Goal: Consume media (video, audio): Consume media (video, audio)

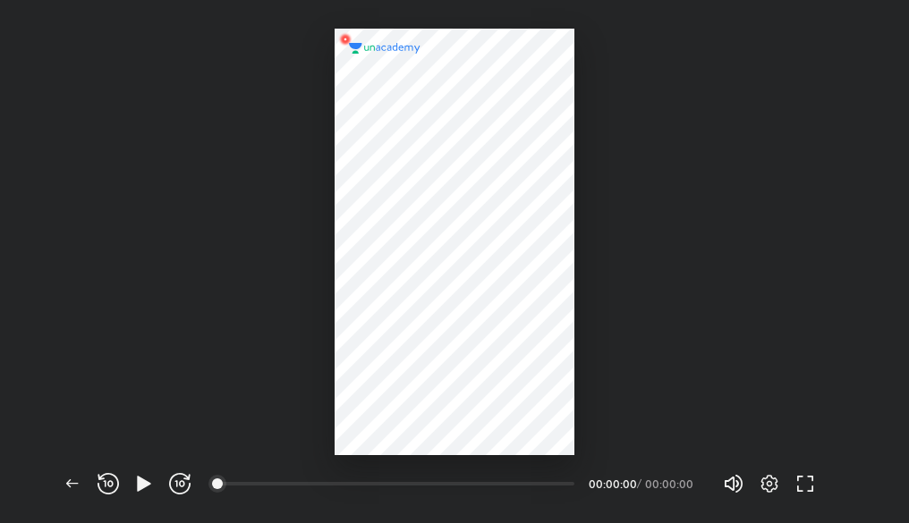
scroll to position [523, 909]
click at [767, 484] on icon "button" at bounding box center [770, 484] width 6 height 6
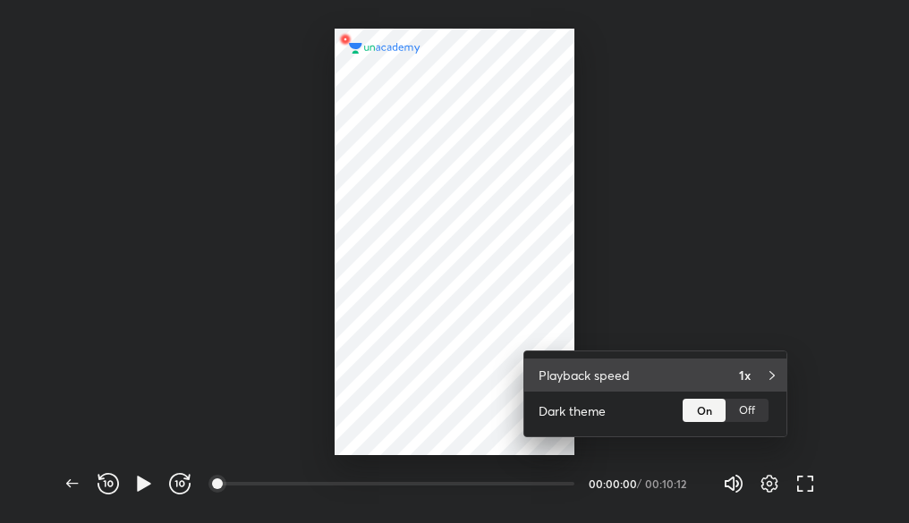
click at [737, 379] on div "Playback speed 1x" at bounding box center [655, 375] width 262 height 33
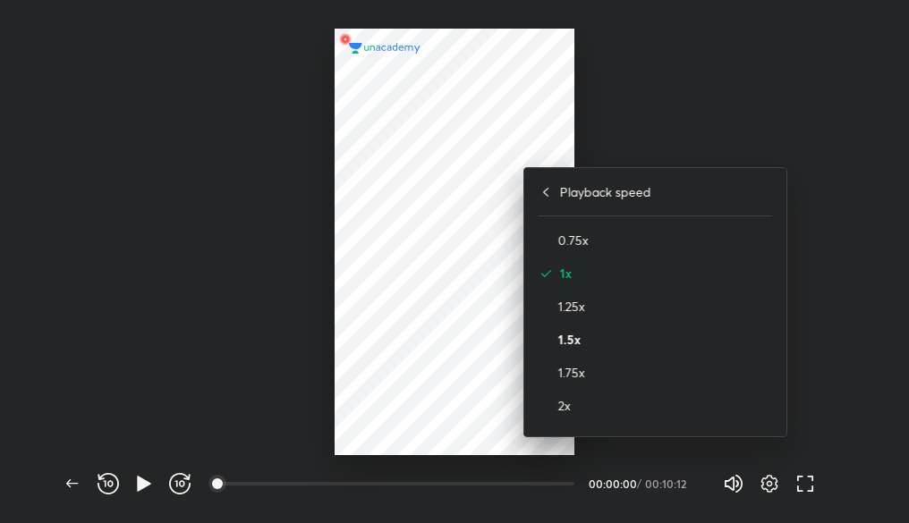
click at [580, 337] on h4 "1.5x" at bounding box center [665, 339] width 214 height 19
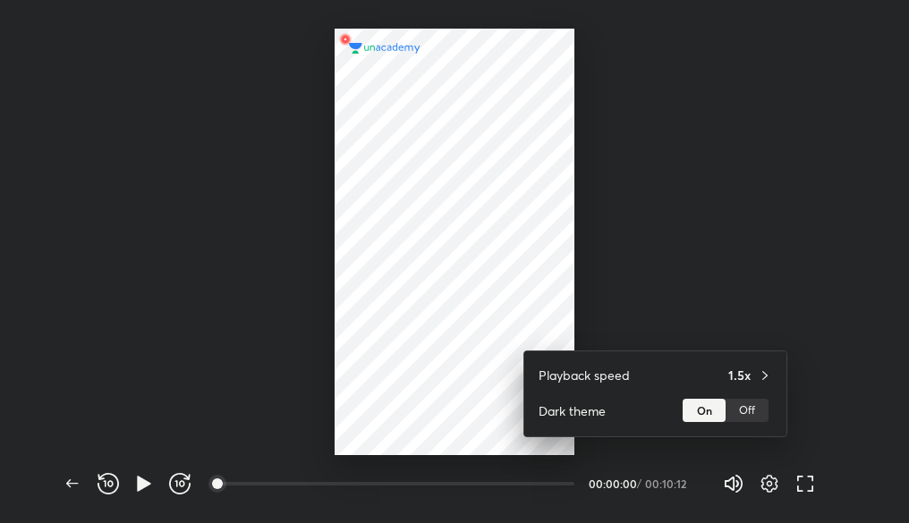
click at [771, 479] on div at bounding box center [454, 261] width 909 height 523
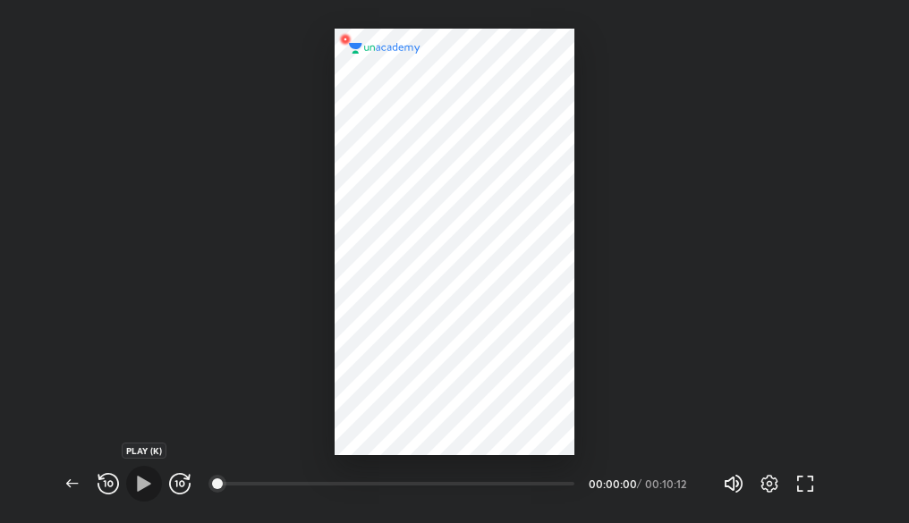
click at [140, 477] on icon "button" at bounding box center [143, 483] width 21 height 21
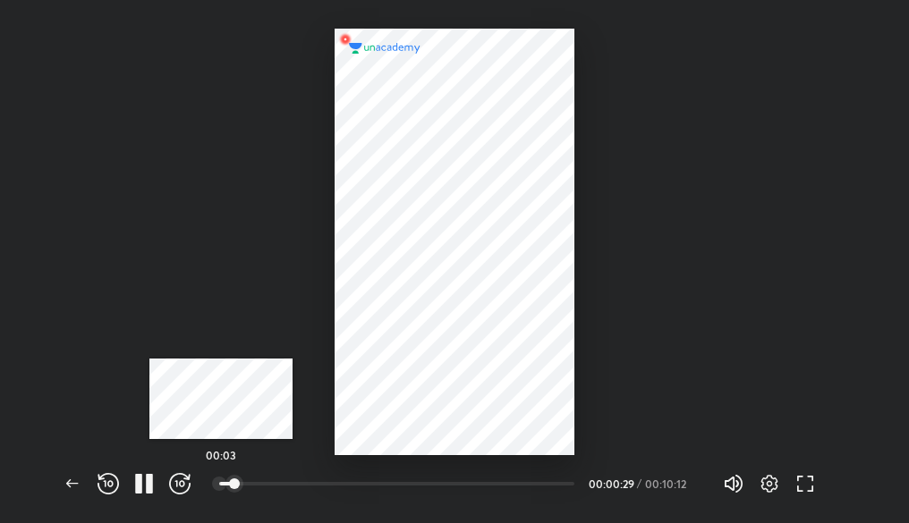
click at [221, 484] on div at bounding box center [219, 484] width 14 height 14
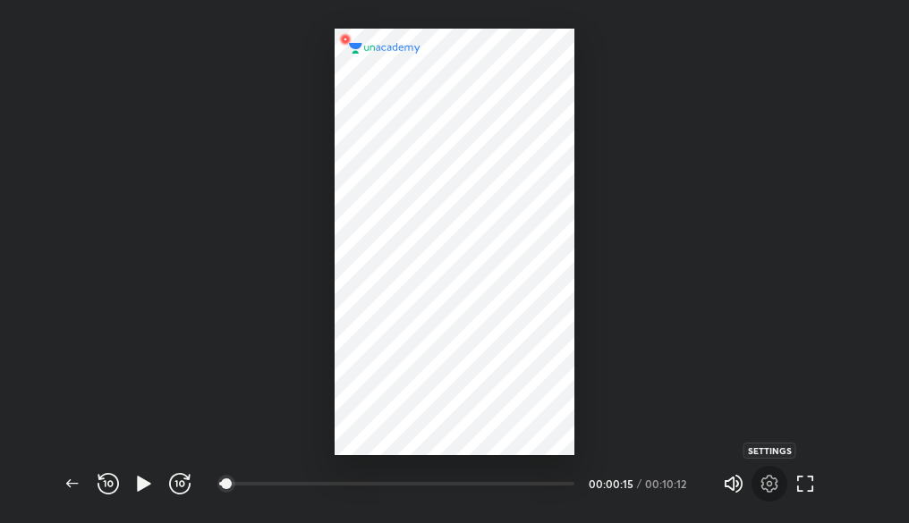
click at [773, 486] on icon "button" at bounding box center [769, 483] width 21 height 21
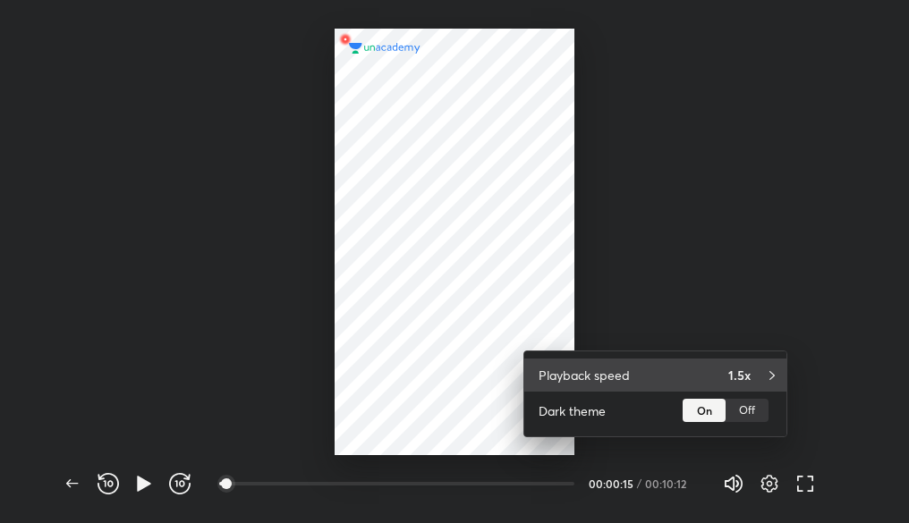
click at [739, 379] on h4 "1.5x" at bounding box center [739, 375] width 22 height 19
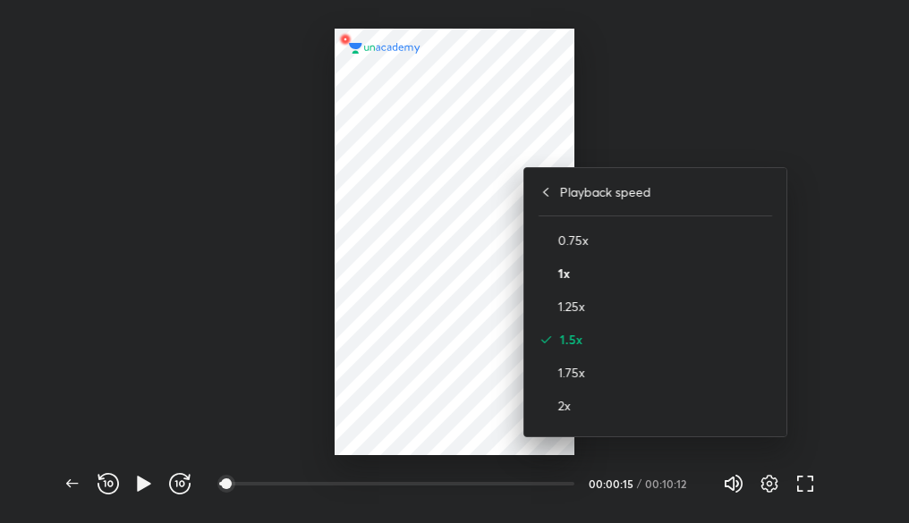
click at [581, 277] on h4 "1x" at bounding box center [665, 273] width 214 height 19
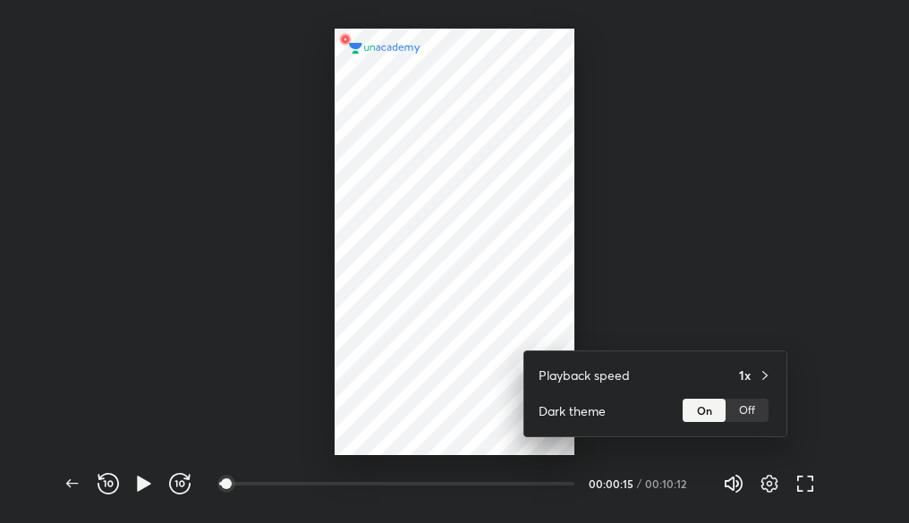
click at [546, 260] on div at bounding box center [454, 261] width 909 height 523
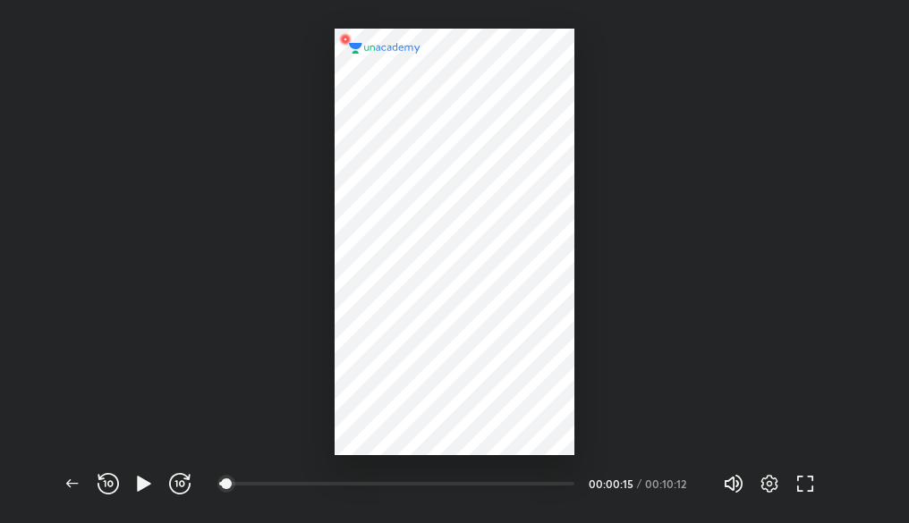
click at [546, 260] on div at bounding box center [455, 242] width 240 height 427
click at [766, 496] on button "button" at bounding box center [769, 484] width 36 height 36
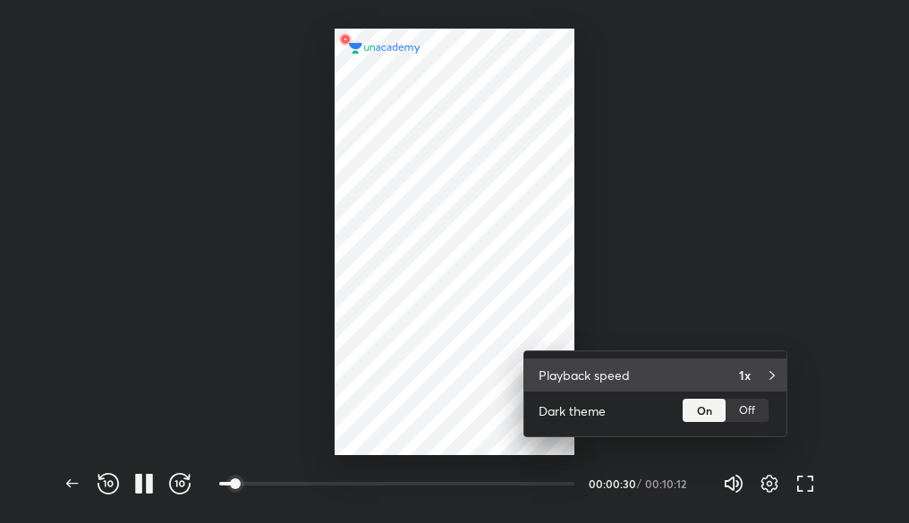
click at [741, 368] on h4 "1x" at bounding box center [745, 375] width 12 height 19
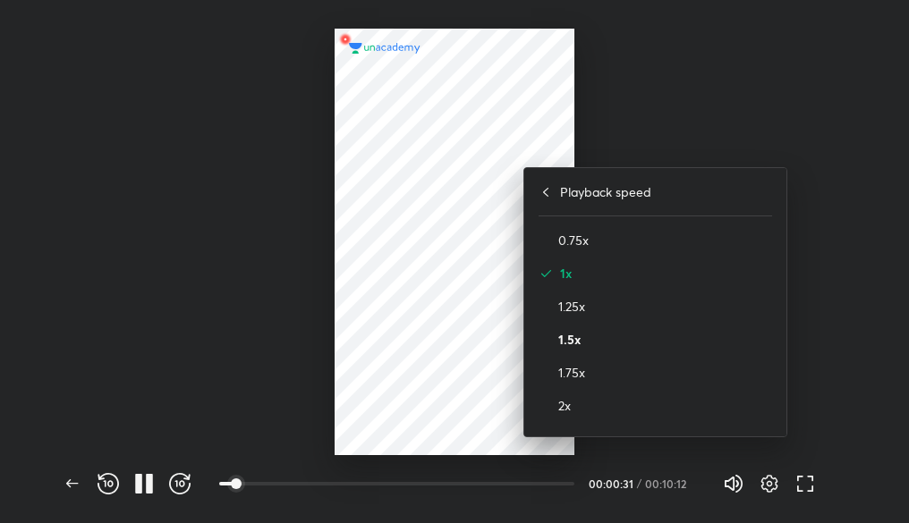
click at [587, 330] on h4 "1.5x" at bounding box center [665, 339] width 214 height 19
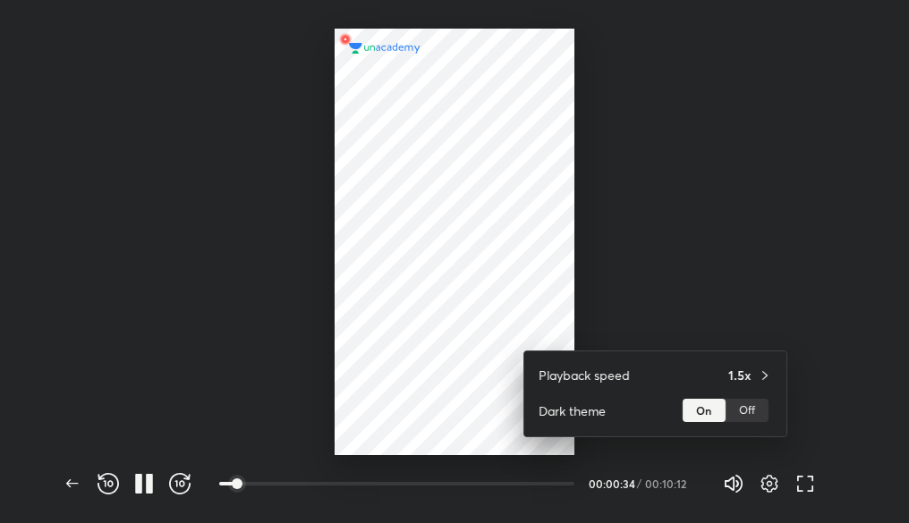
click at [771, 479] on div at bounding box center [454, 261] width 909 height 523
